Goal: Information Seeking & Learning: Learn about a topic

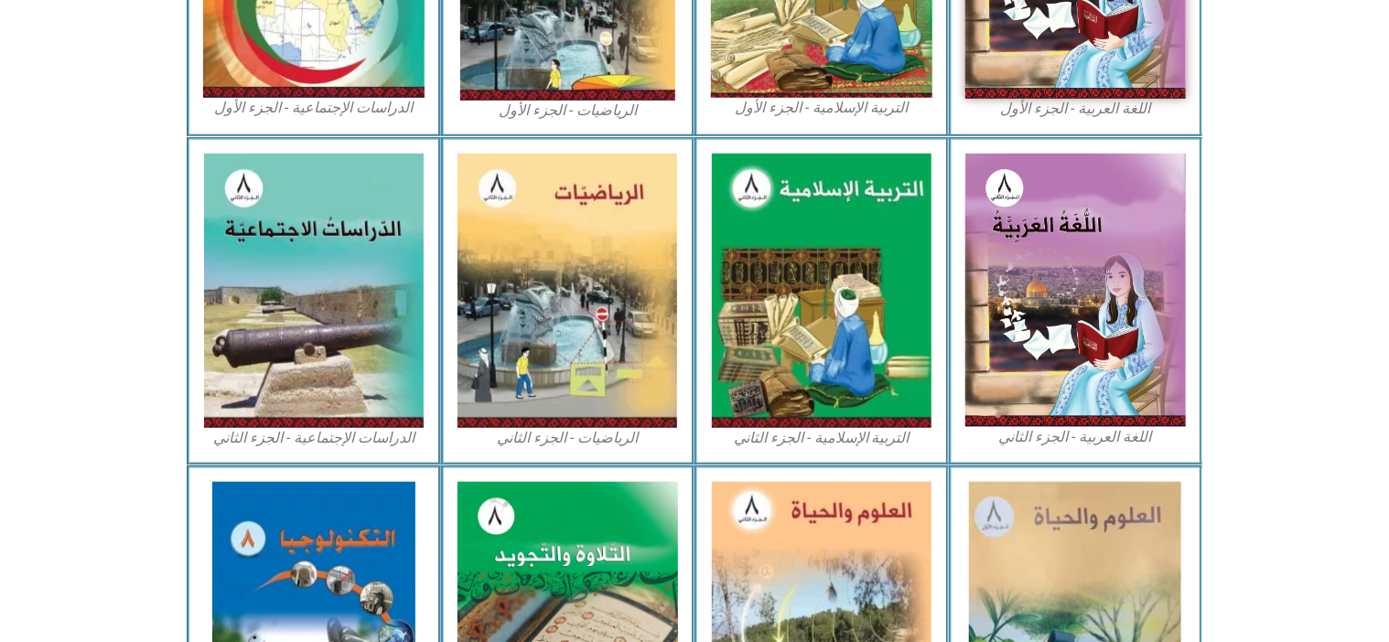
scroll to position [768, 0]
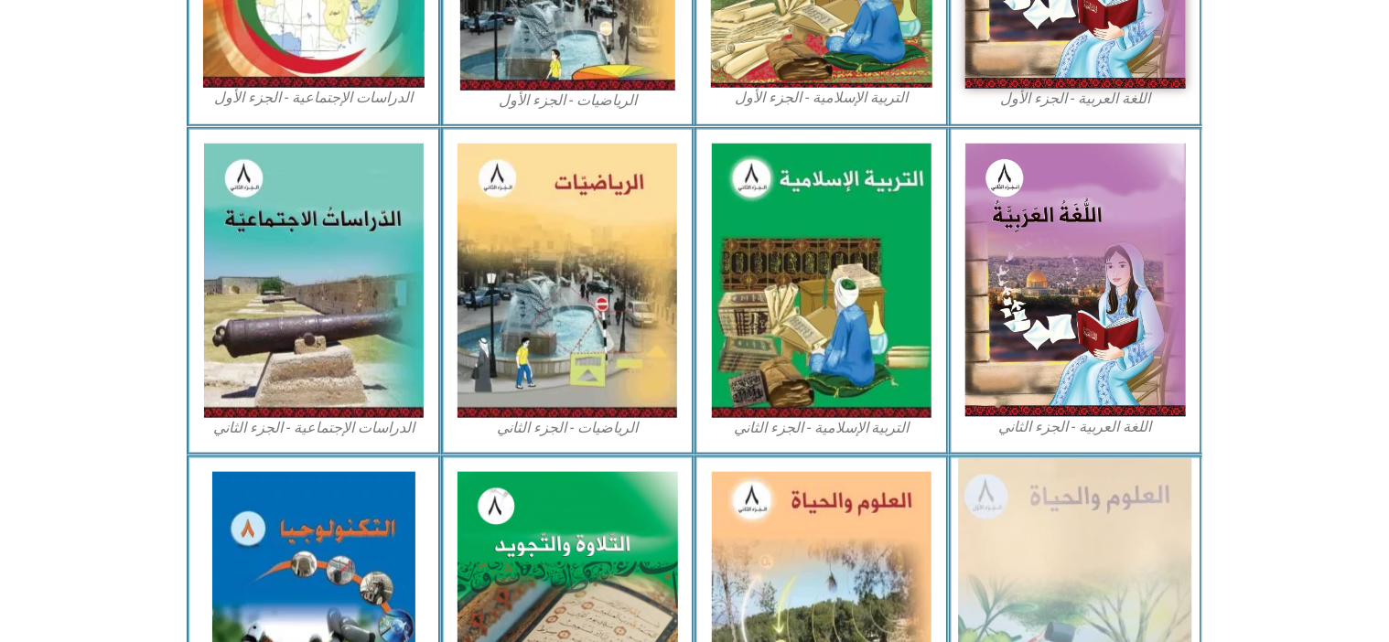
click at [1072, 530] on img at bounding box center [1075, 609] width 233 height 302
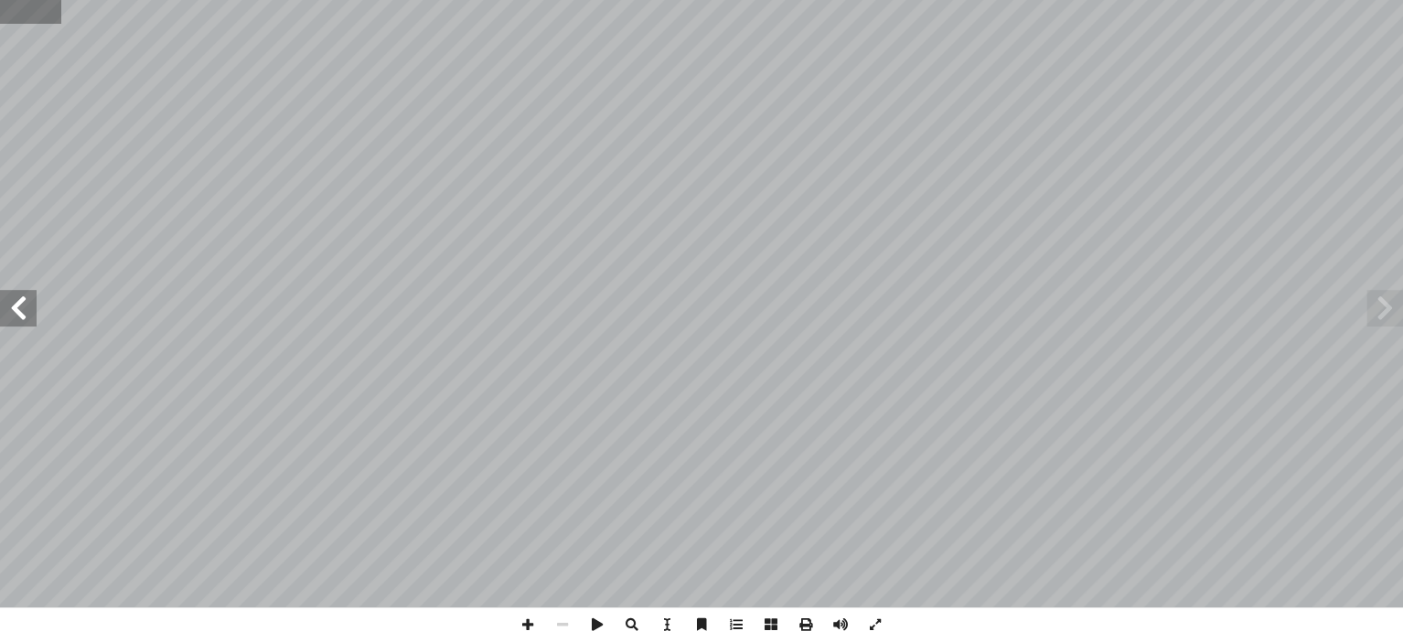
click at [26, 4] on input "text" at bounding box center [30, 12] width 61 height 24
type input "**"
click at [1386, 314] on span at bounding box center [1385, 308] width 37 height 37
click at [523, 628] on span at bounding box center [527, 624] width 35 height 35
click at [527, 622] on span at bounding box center [527, 624] width 35 height 35
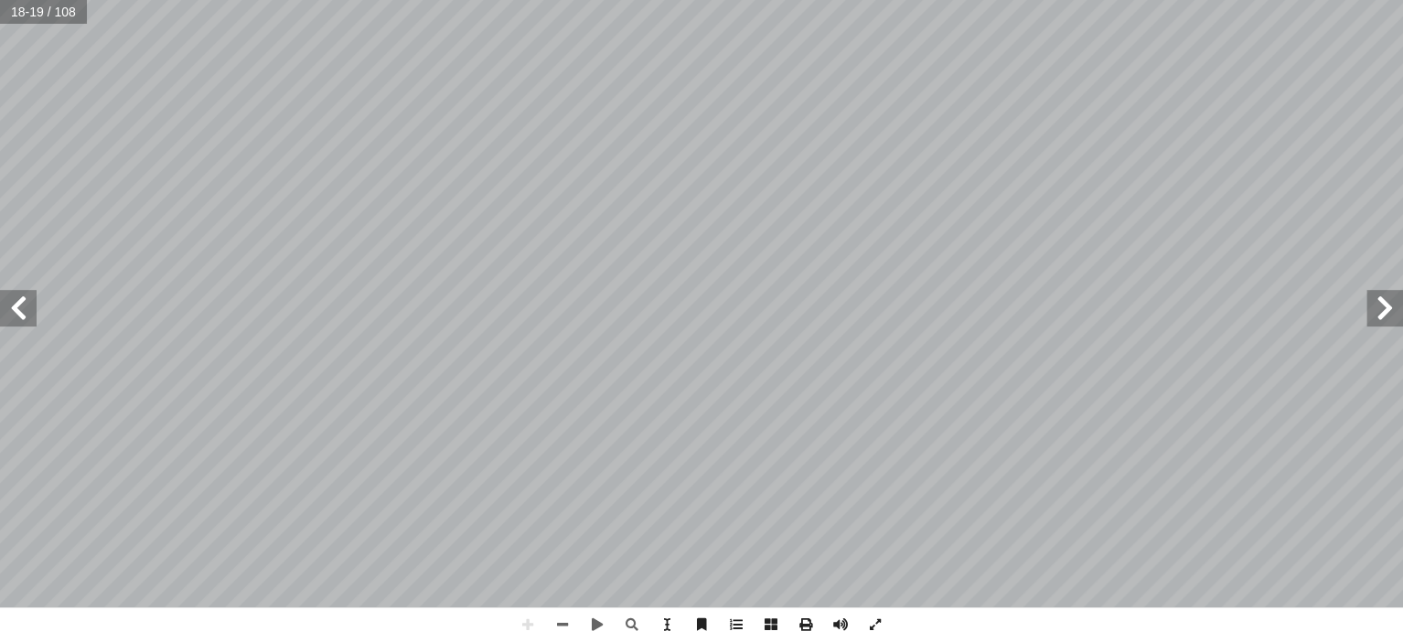
click at [955, 166] on html "الصفحة الرئيسية الصف الأول الصف الثاني الصف الثالث الصف الرابع الصف الخامس الصف…" at bounding box center [701, 83] width 1403 height 166
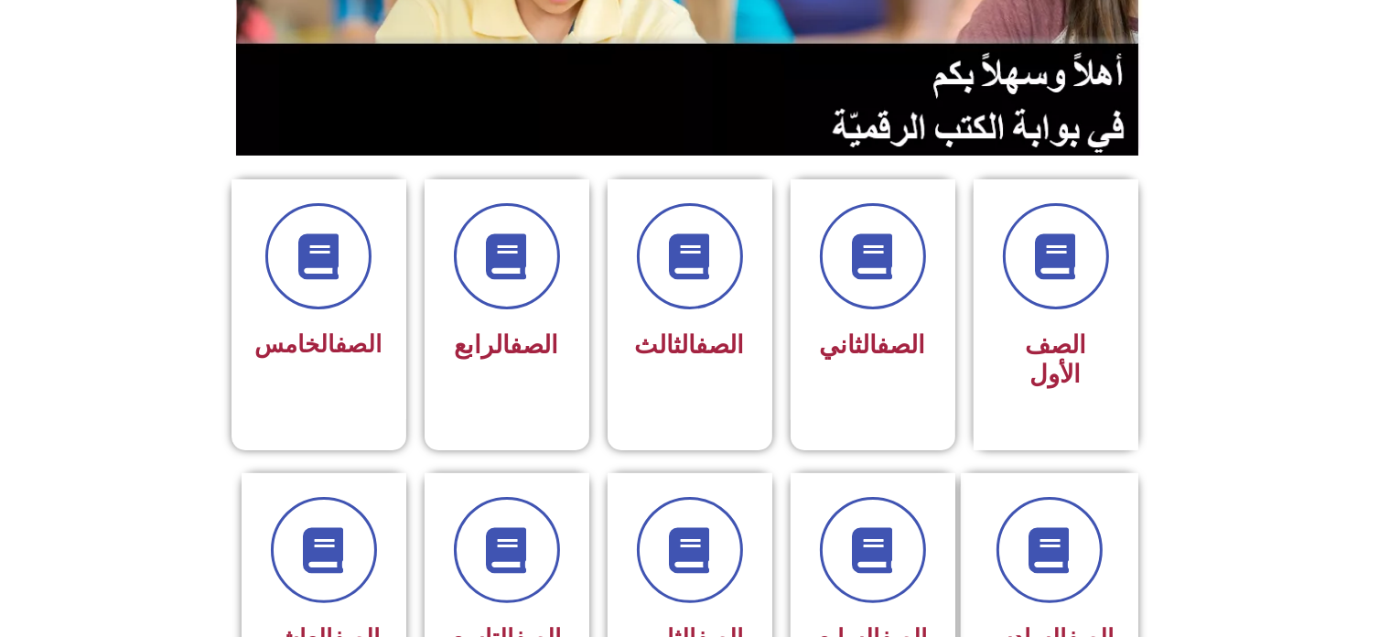
scroll to position [403, 0]
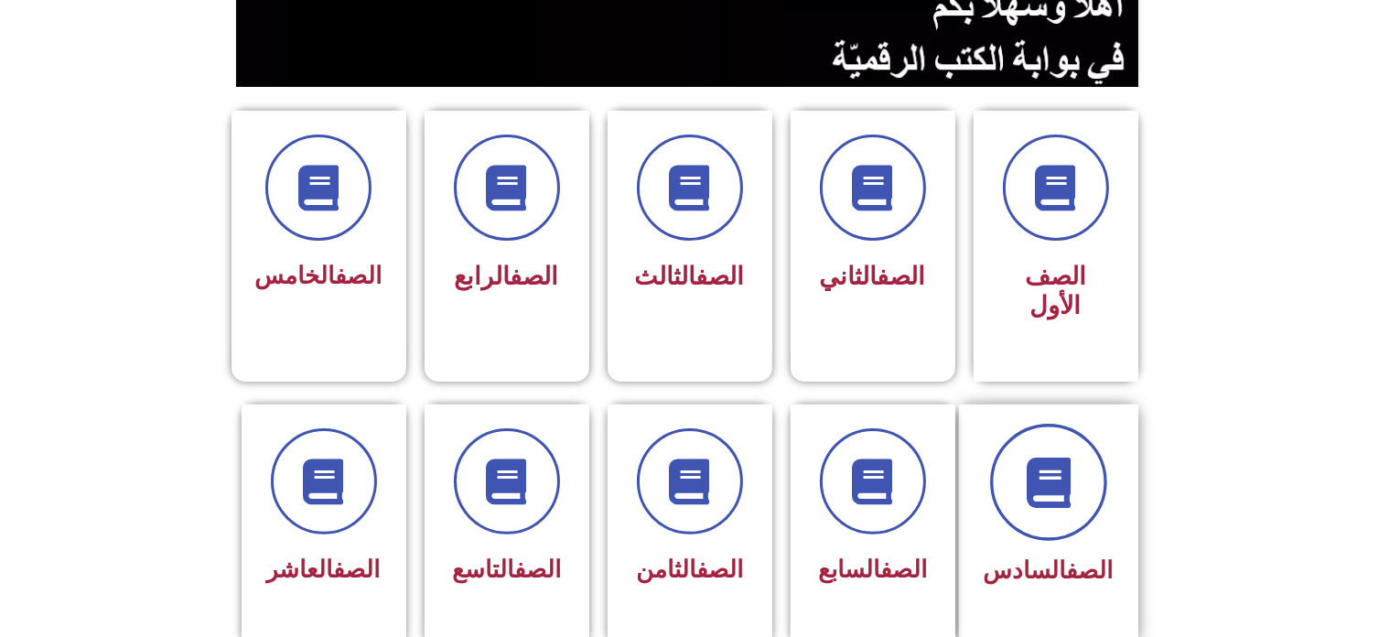
click at [1015, 427] on span at bounding box center [1048, 482] width 117 height 117
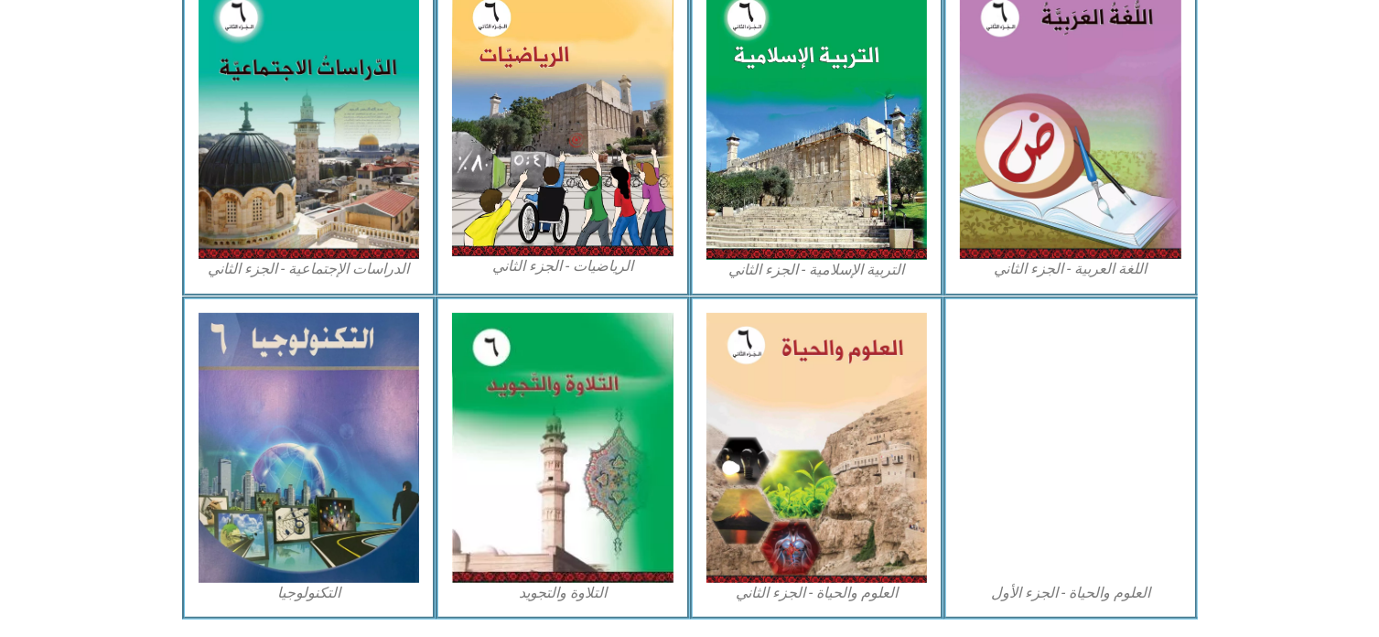
scroll to position [988, 0]
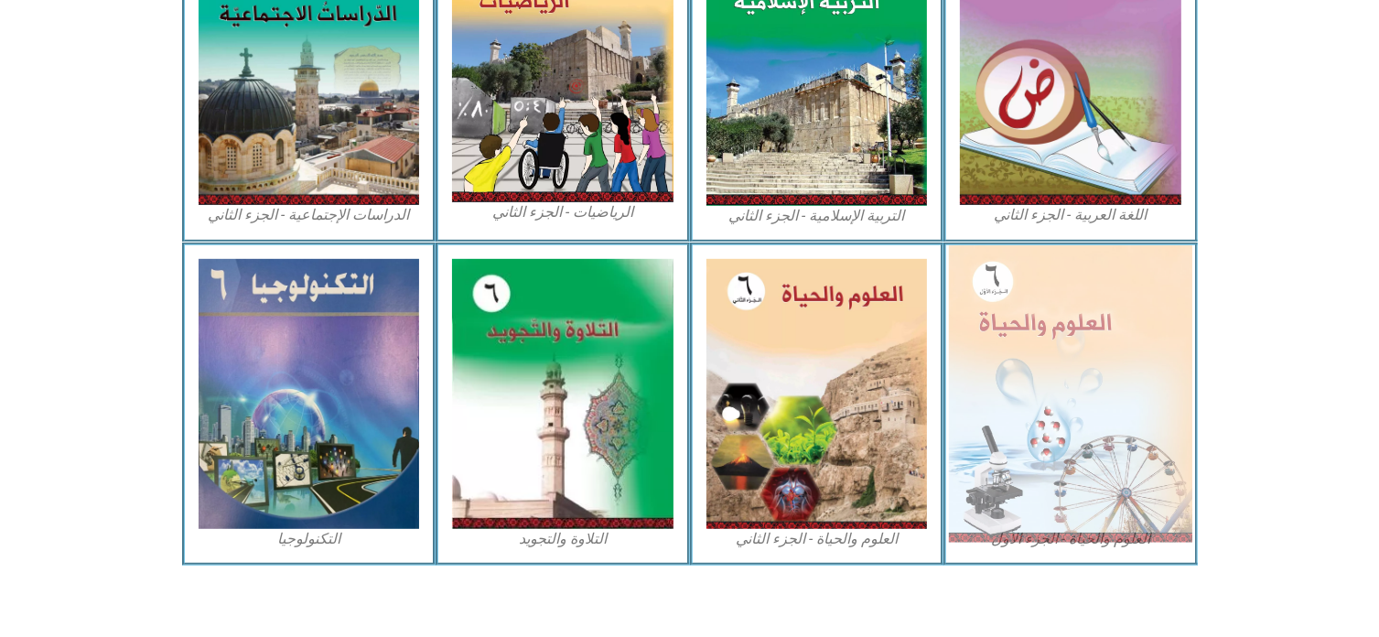
click at [1089, 353] on img at bounding box center [1070, 393] width 243 height 296
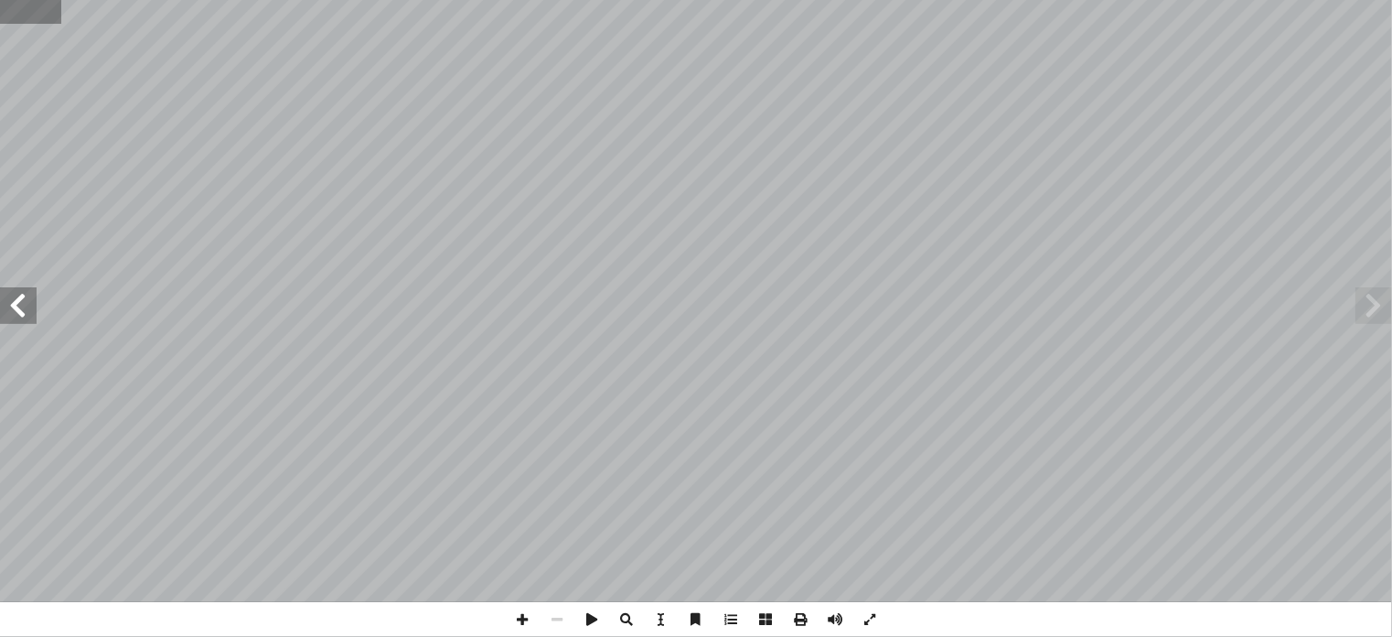
click at [16, 13] on input "text" at bounding box center [30, 12] width 60 height 24
type input "**"
click at [522, 615] on span at bounding box center [522, 619] width 35 height 35
click at [1364, 303] on span at bounding box center [1374, 305] width 37 height 37
click at [1366, 296] on span at bounding box center [1374, 305] width 37 height 37
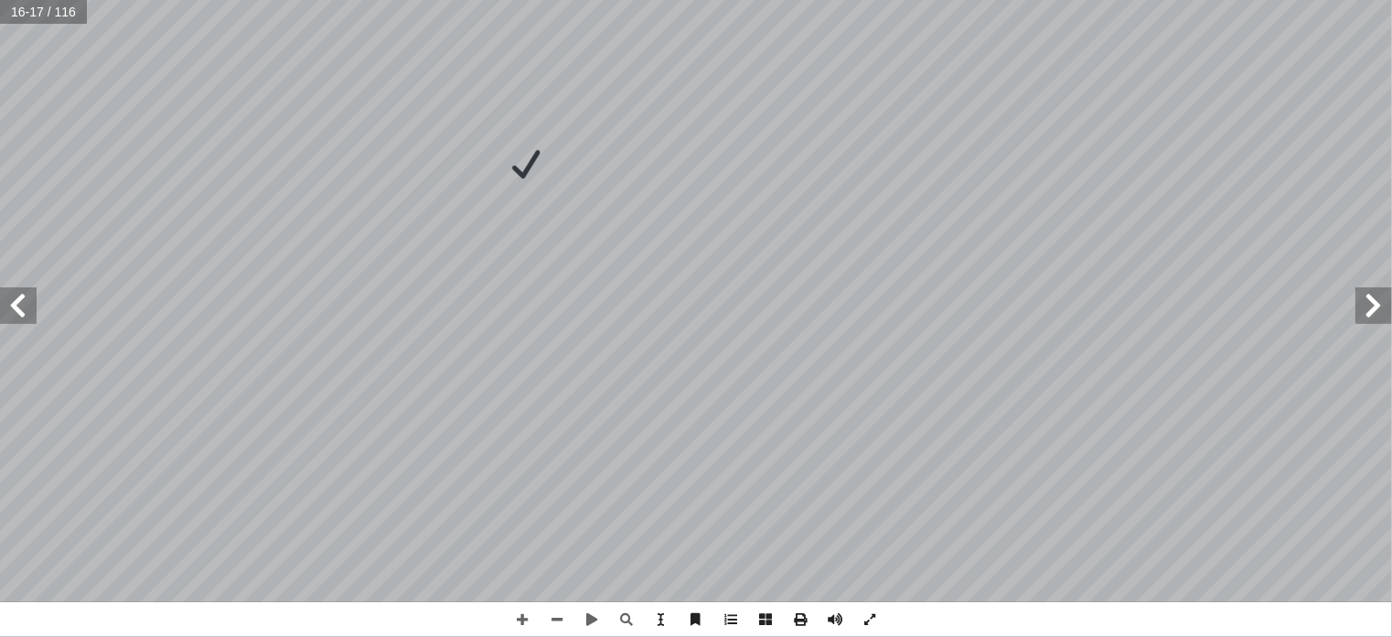
click at [1367, 305] on span at bounding box center [1374, 305] width 37 height 37
click at [519, 619] on span at bounding box center [522, 619] width 35 height 35
click at [1387, 307] on span at bounding box center [1374, 305] width 37 height 37
